Goal: Book appointment/travel/reservation

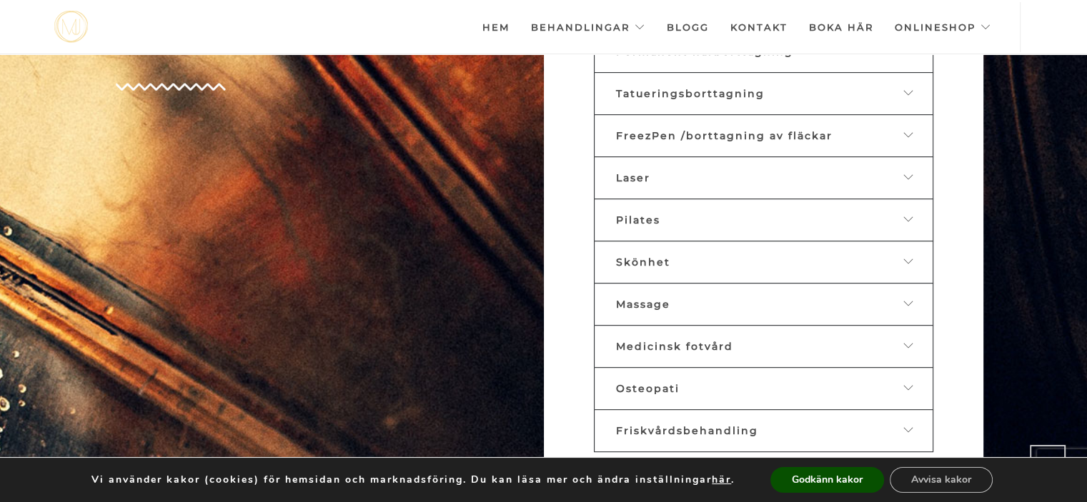
scroll to position [769, 0]
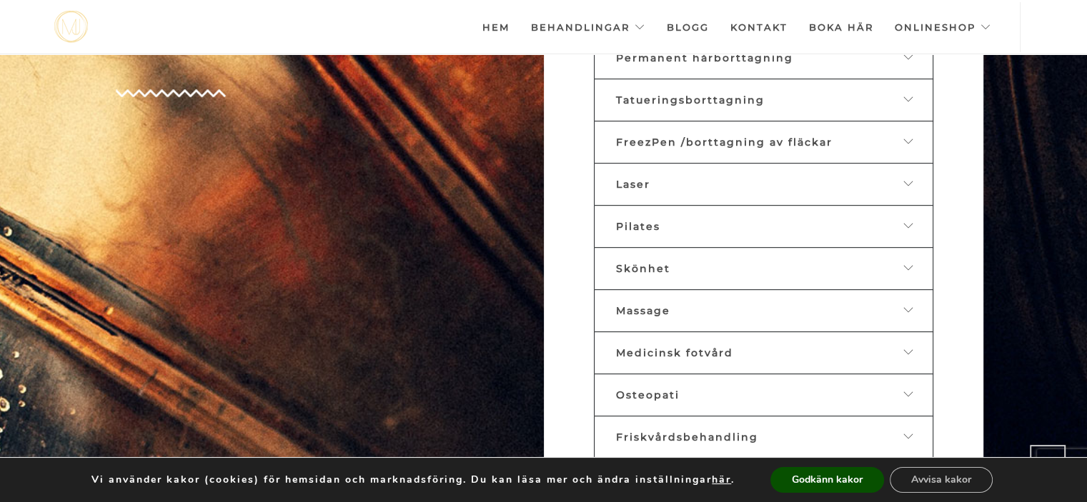
click at [623, 304] on span "Massage" at bounding box center [643, 310] width 54 height 13
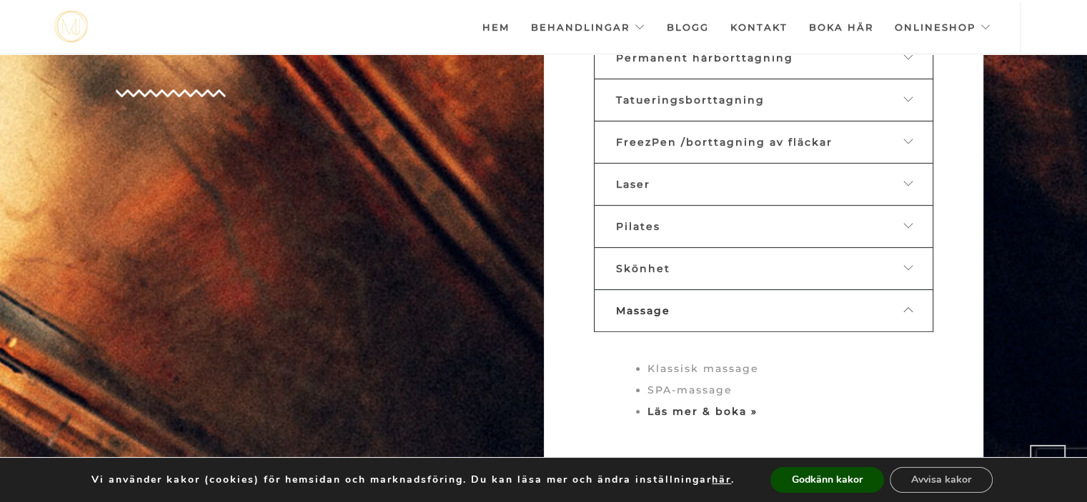
click at [670, 405] on strong "Läs mer & boka »" at bounding box center [702, 411] width 110 height 13
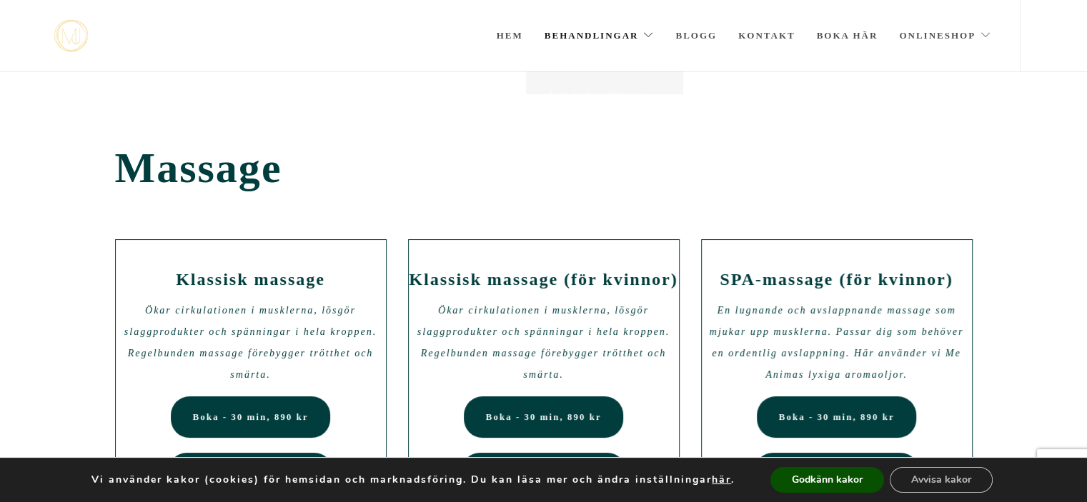
click at [600, 31] on link "Behandlingar" at bounding box center [600, 35] width 110 height 71
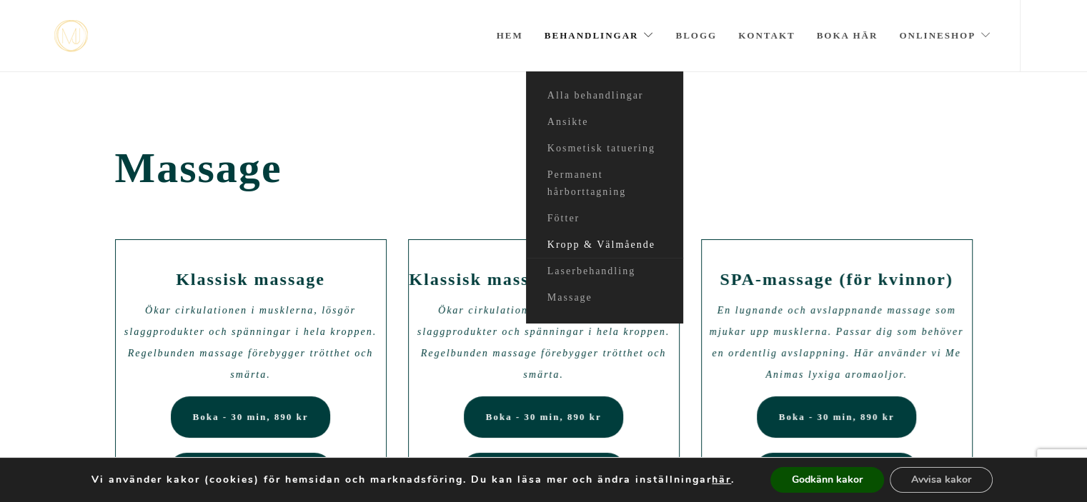
click at [552, 244] on link "Kropp & Välmående" at bounding box center [604, 245] width 157 height 26
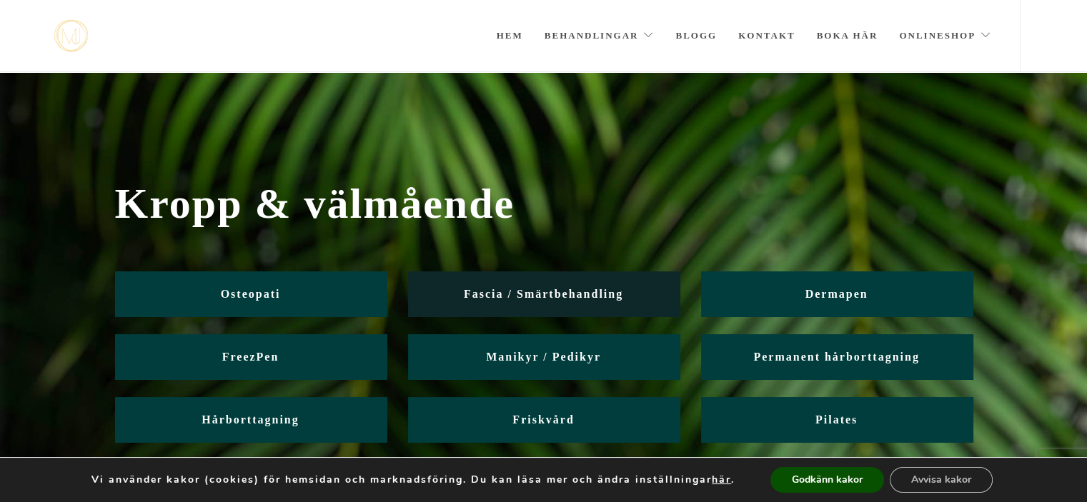
click at [471, 288] on span "Fascia / Smärtbehandling" at bounding box center [543, 294] width 159 height 12
